Goal: Task Accomplishment & Management: Complete application form

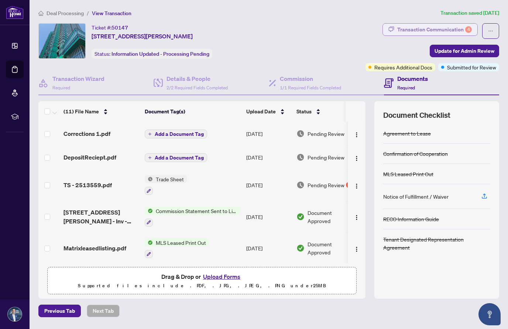
click at [462, 28] on div "Transaction Communication 4" at bounding box center [434, 30] width 75 height 12
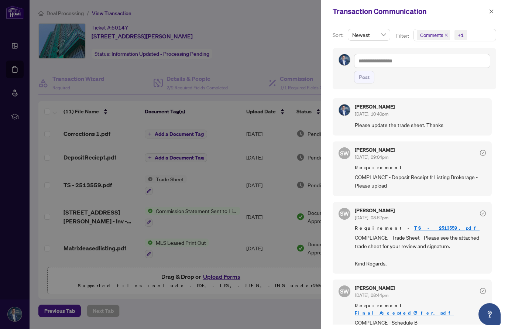
click at [299, 50] on div at bounding box center [254, 164] width 508 height 329
click at [492, 12] on icon "close" at bounding box center [491, 11] width 5 height 5
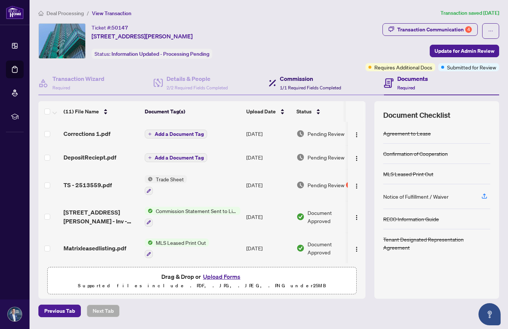
click at [302, 78] on h4 "Commission" at bounding box center [310, 78] width 61 height 9
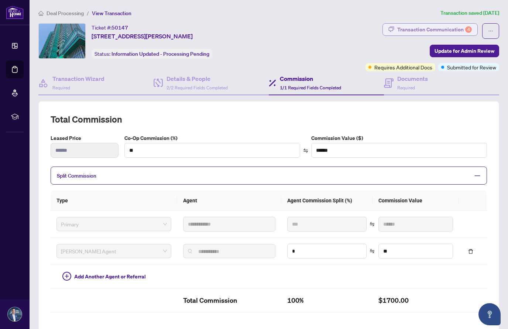
click at [446, 32] on div "Transaction Communication 4" at bounding box center [434, 30] width 75 height 12
type textarea "**********"
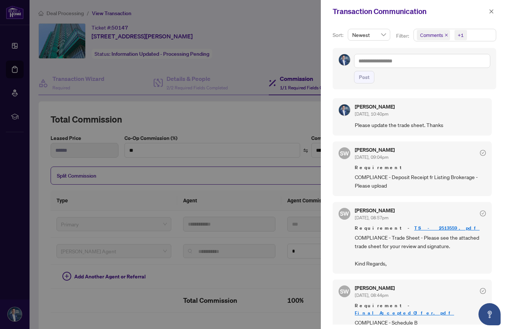
click at [305, 53] on div at bounding box center [254, 164] width 508 height 329
click at [492, 11] on icon "close" at bounding box center [491, 11] width 5 height 5
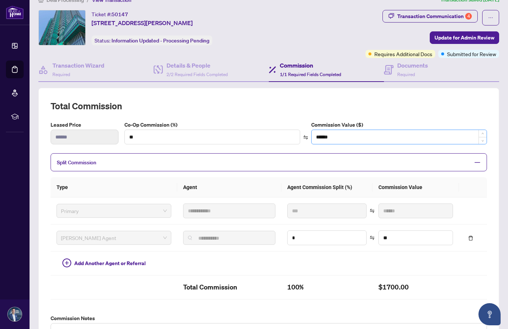
scroll to position [14, 0]
click at [408, 62] on h4 "Documents" at bounding box center [412, 65] width 31 height 9
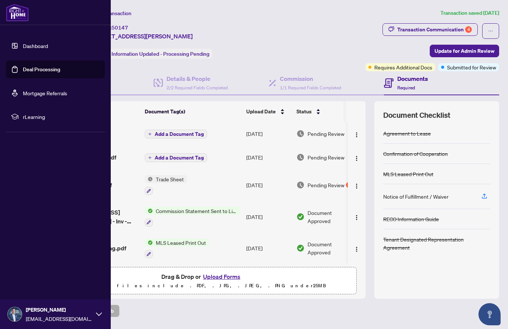
click at [27, 68] on link "Deal Processing" at bounding box center [41, 69] width 37 height 7
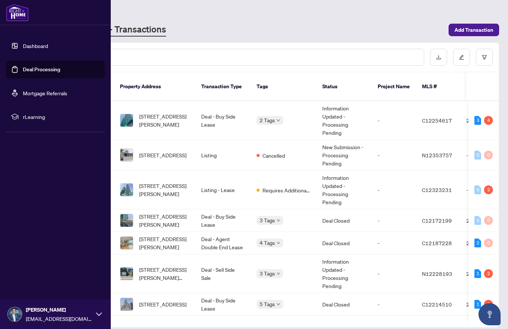
click at [23, 47] on link "Dashboard" at bounding box center [35, 45] width 25 height 7
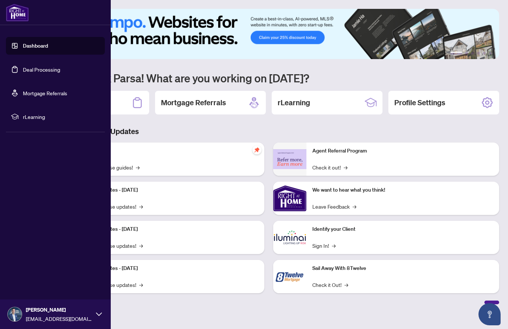
click at [24, 47] on link "Dashboard" at bounding box center [35, 45] width 25 height 7
click at [26, 46] on link "Dashboard" at bounding box center [35, 45] width 25 height 7
click at [27, 71] on link "Deal Processing" at bounding box center [41, 69] width 37 height 7
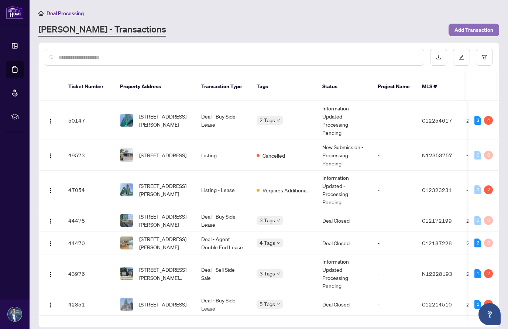
click at [461, 31] on span "Add Transaction" at bounding box center [473, 30] width 39 height 12
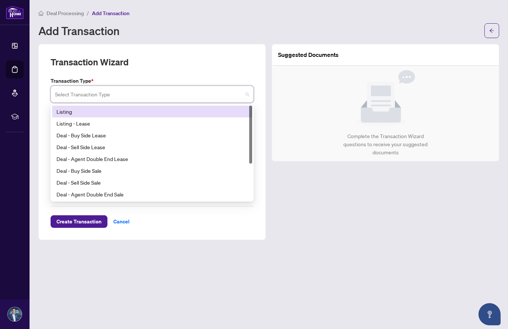
click at [174, 99] on input "search" at bounding box center [149, 95] width 188 height 16
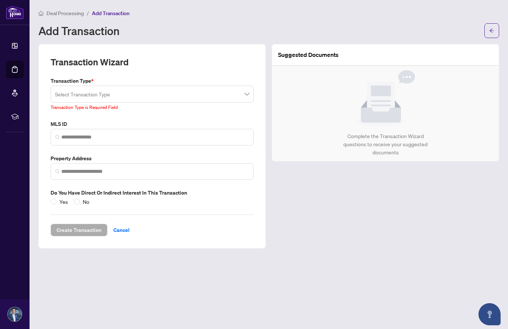
click at [189, 33] on div "Add Transaction" at bounding box center [258, 31] width 441 height 12
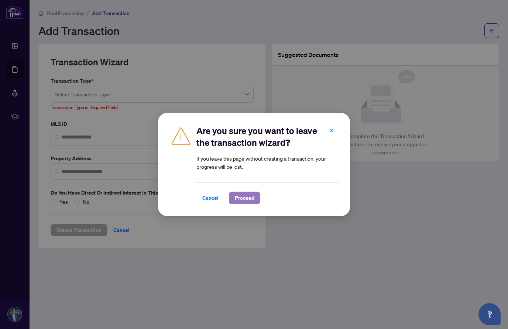
click at [234, 198] on button "Proceed" at bounding box center [244, 198] width 31 height 13
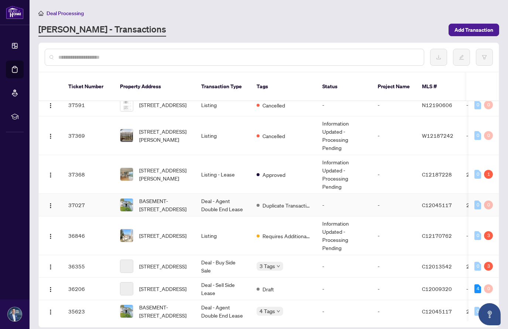
scroll to position [368, 0]
